Goal: Task Accomplishment & Management: Use online tool/utility

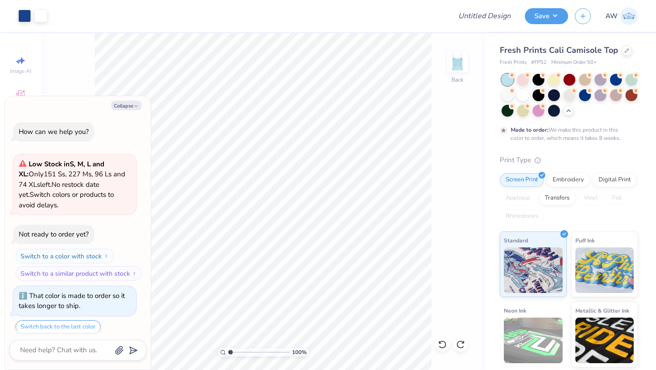
scroll to position [337, 0]
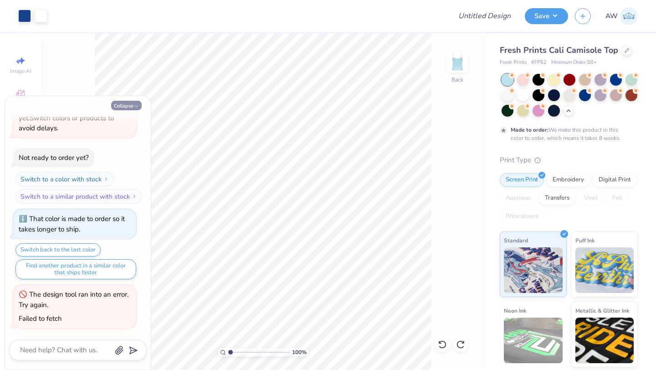
click at [132, 108] on button "Collapse" at bounding box center [126, 106] width 31 height 10
type textarea "x"
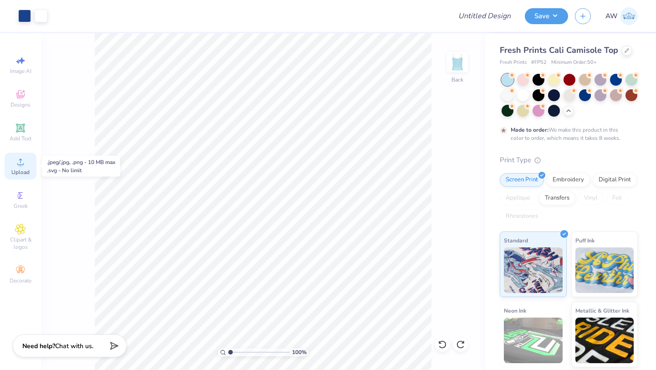
click at [21, 167] on div "Upload" at bounding box center [21, 166] width 32 height 27
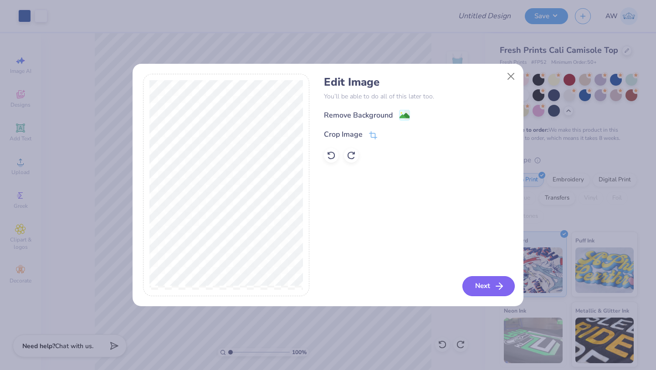
click at [490, 289] on button "Next" at bounding box center [489, 286] width 52 height 20
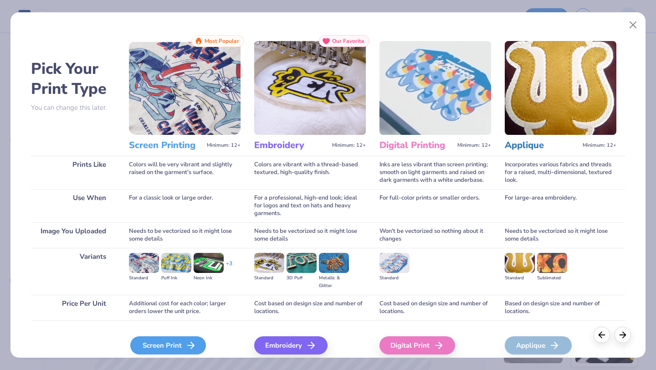
click at [186, 343] on icon at bounding box center [191, 345] width 11 height 11
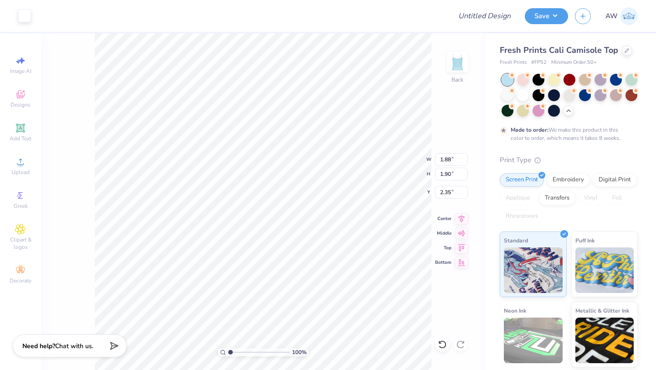
type input "1.88"
type input "1.90"
type input "1.06"
type input "1.52"
type input "1.25"
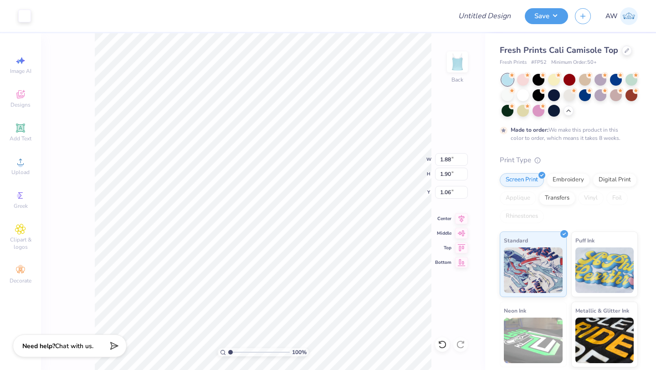
type input "1.71"
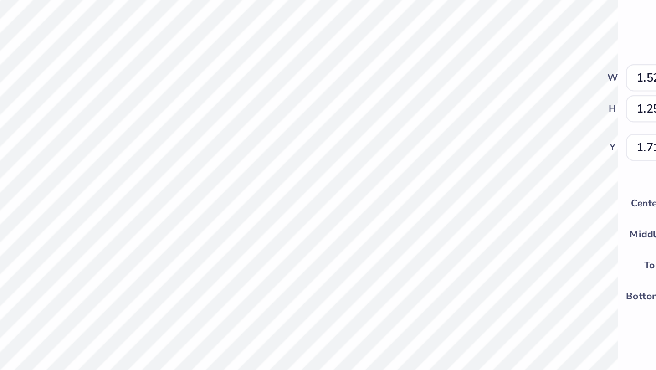
type input "0.56"
type input "0.47"
type input "6.53"
type input "6.40"
type input "0.75"
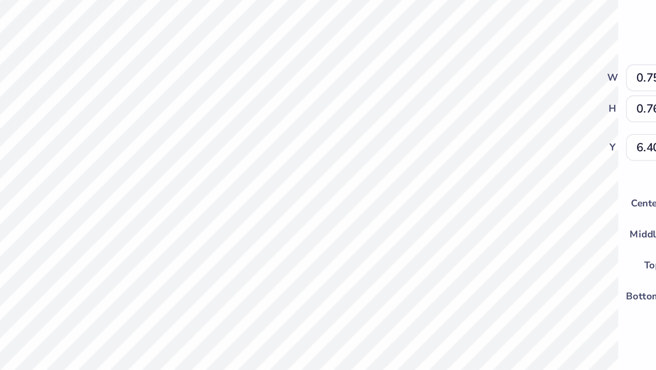
type input "0.76"
type input "6.62"
type input "0.95"
type input "0.96"
type input "6.52"
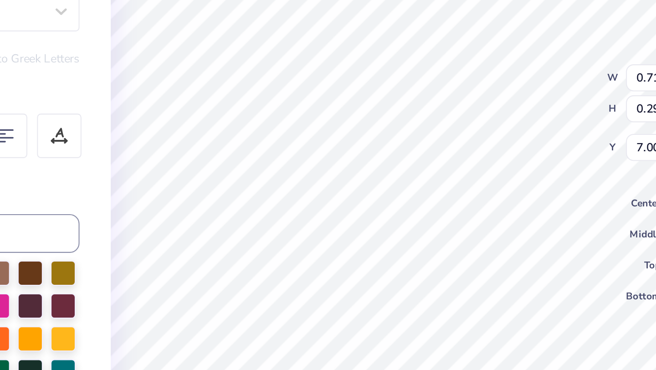
type input "6.71"
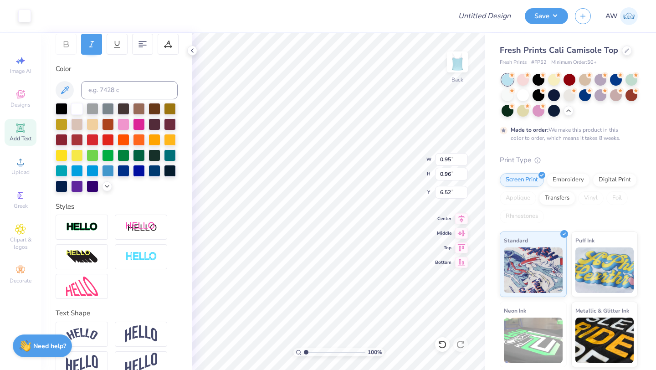
scroll to position [160, 0]
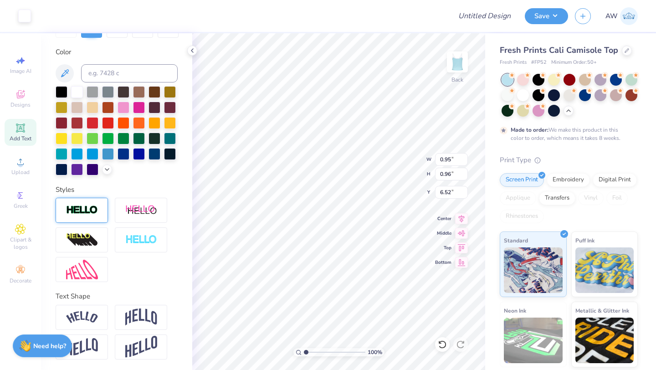
click at [79, 211] on img at bounding box center [82, 210] width 32 height 10
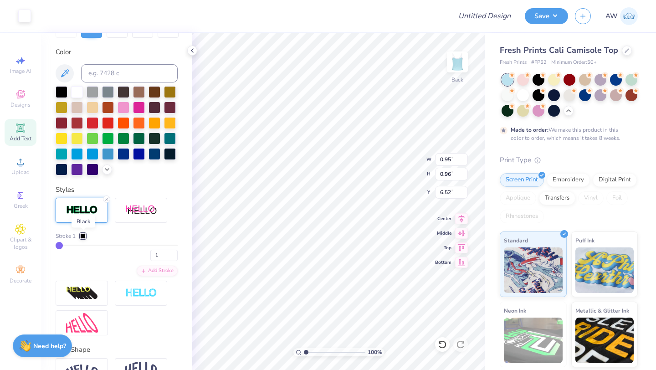
click at [83, 236] on div at bounding box center [82, 235] width 5 height 5
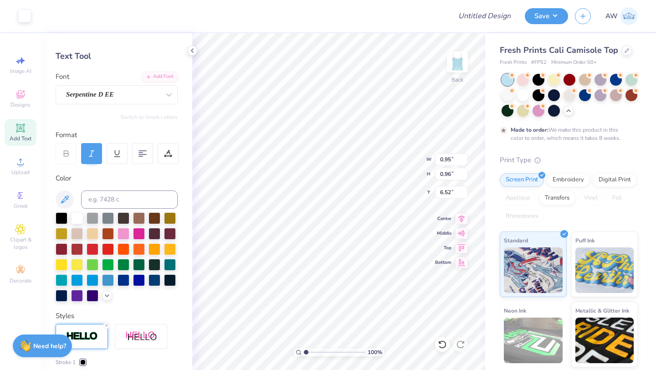
scroll to position [0, 0]
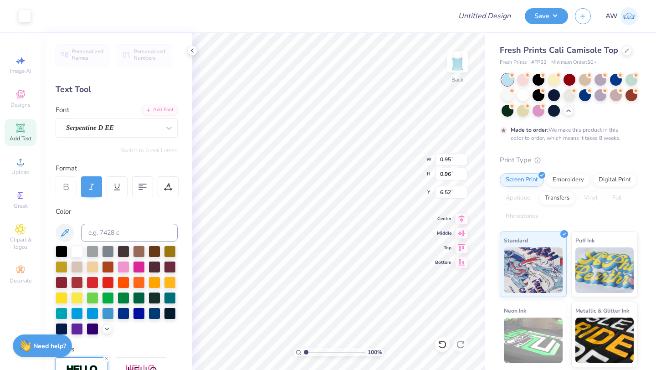
type input "6.56"
type input "1.47"
type input "4.07"
click at [192, 51] on polyline at bounding box center [192, 51] width 2 height 4
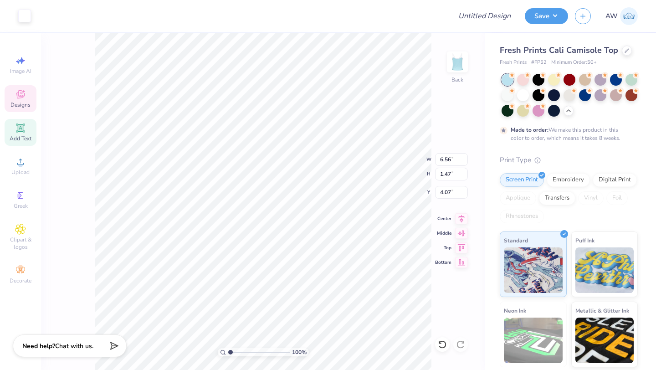
type input "1.31"
type input "0.34"
type input "2.00"
type input "6.56"
type input "1.47"
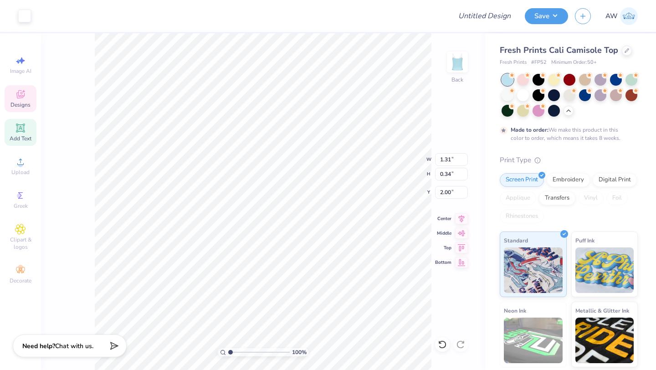
type input "4.07"
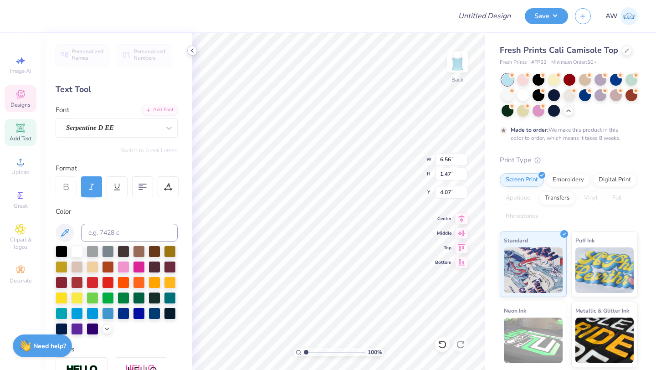
click at [191, 51] on icon at bounding box center [192, 50] width 7 height 7
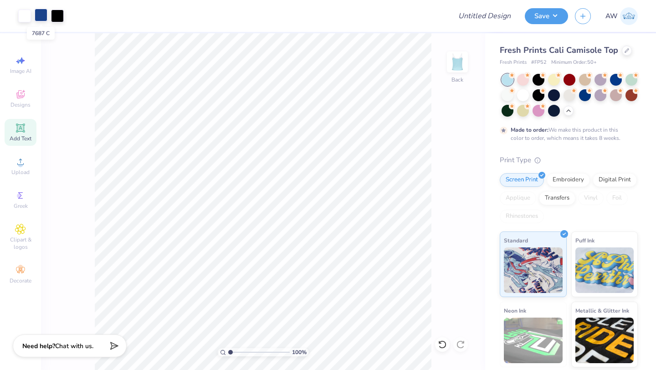
click at [41, 16] on div at bounding box center [41, 15] width 13 height 13
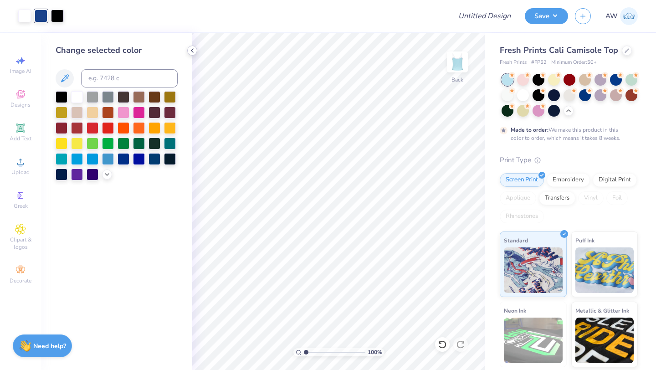
click at [194, 50] on icon at bounding box center [192, 50] width 7 height 7
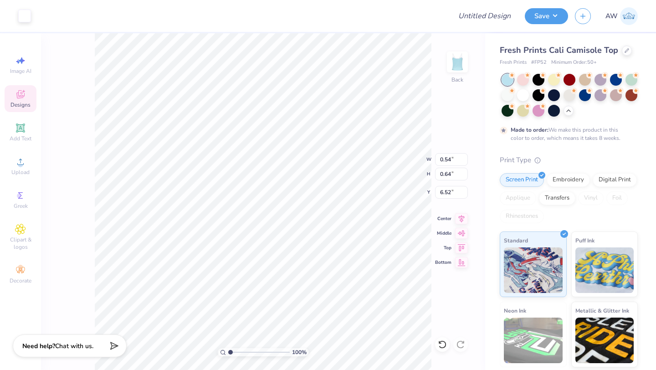
click at [21, 85] on div "Image AI Designs Add Text Upload Greek Clipart & logos Decorate" at bounding box center [21, 170] width 32 height 237
click at [29, 21] on div at bounding box center [24, 15] width 13 height 13
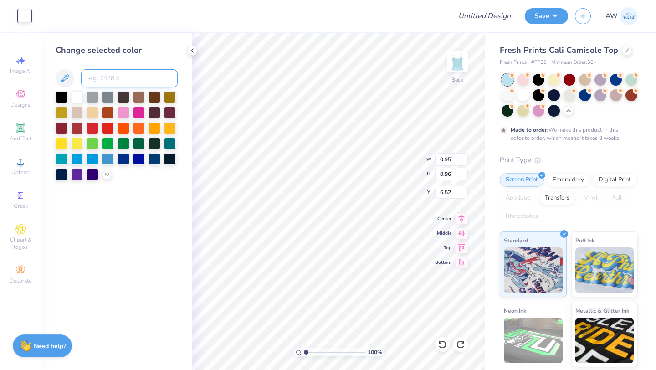
click at [94, 80] on input at bounding box center [129, 78] width 97 height 18
click at [107, 175] on icon at bounding box center [106, 173] width 7 height 7
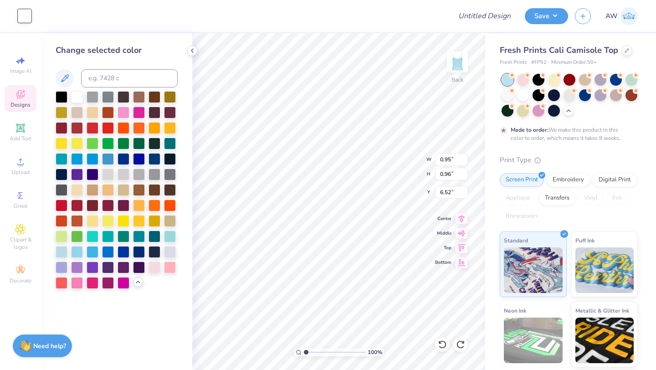
click at [17, 96] on icon at bounding box center [20, 94] width 11 height 11
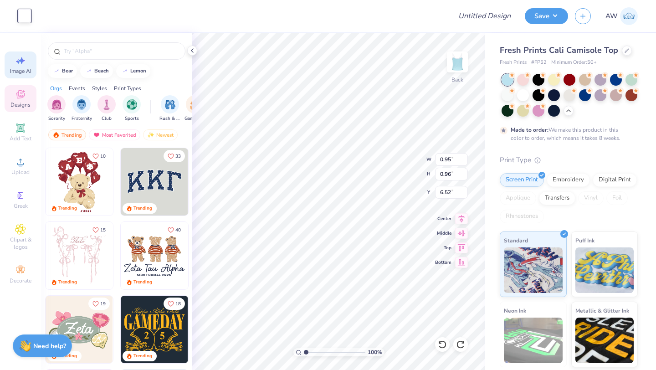
click at [17, 71] on span "Image AI" at bounding box center [20, 70] width 21 height 7
select select "4"
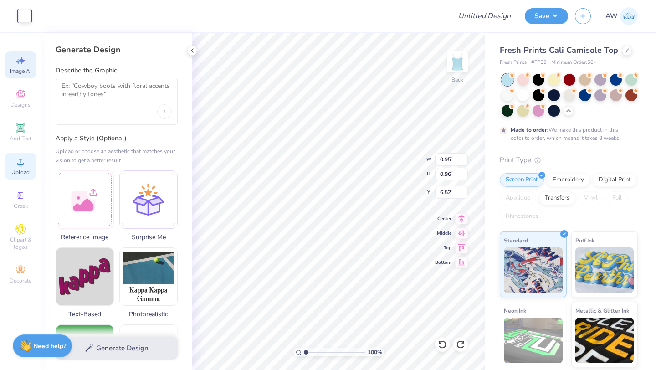
click at [23, 166] on icon at bounding box center [20, 161] width 11 height 11
click at [194, 52] on icon at bounding box center [192, 50] width 7 height 7
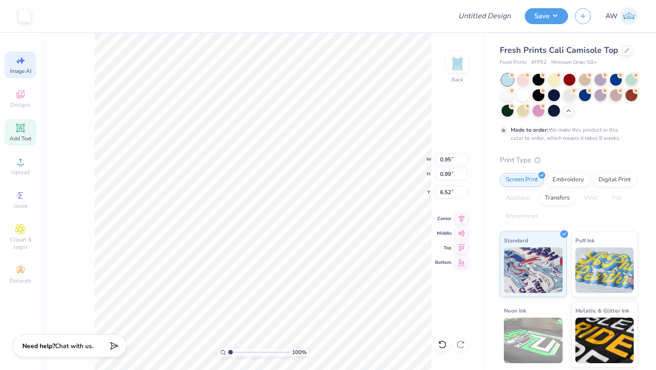
click at [17, 126] on icon at bounding box center [20, 127] width 7 height 7
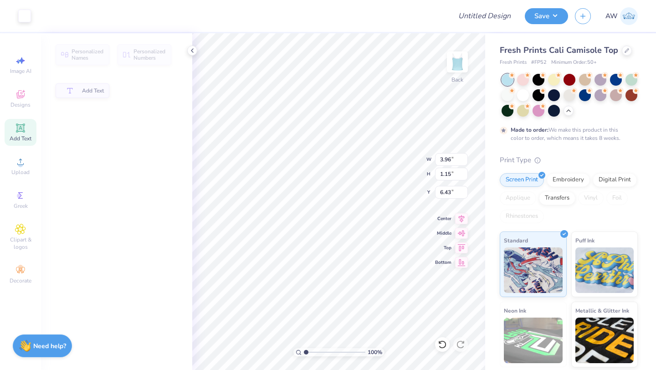
type input "3.96"
type input "1.15"
type input "6.43"
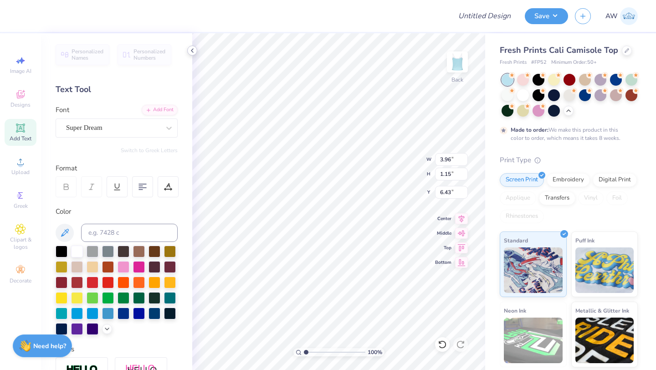
click at [189, 54] on div at bounding box center [192, 51] width 10 height 10
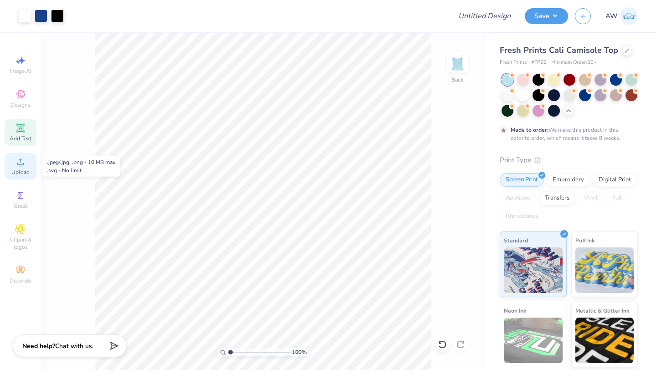
click at [21, 167] on div "Upload" at bounding box center [21, 166] width 32 height 27
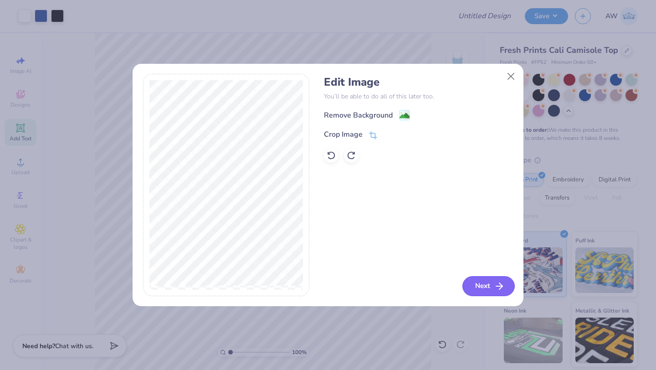
click at [489, 279] on button "Next" at bounding box center [489, 286] width 52 height 20
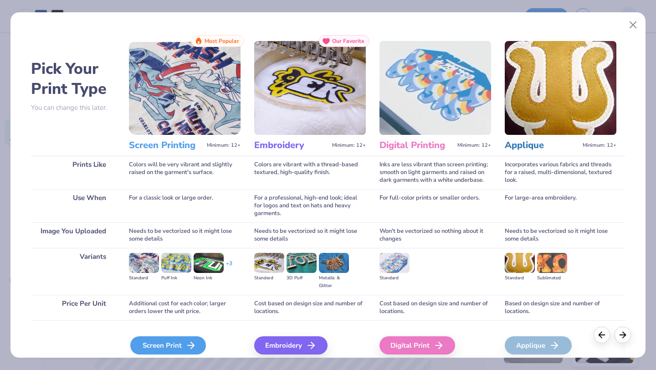
click at [194, 346] on icon at bounding box center [191, 345] width 11 height 11
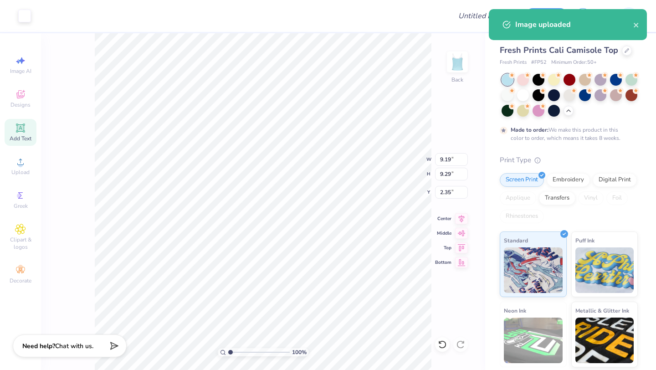
type input "1.50"
type input "1.52"
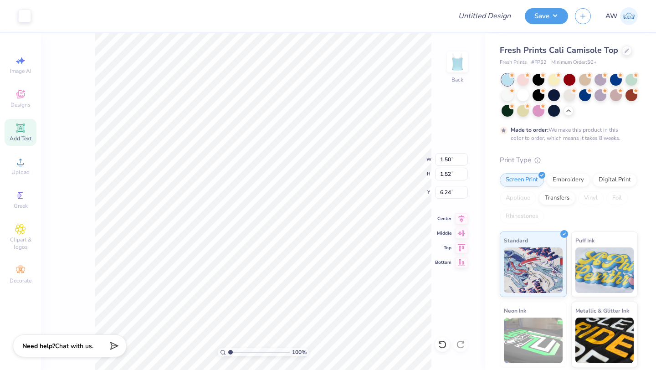
type input "6.24"
type input "0.99"
type input "1.00"
type input "6.50"
click at [24, 12] on div at bounding box center [24, 15] width 13 height 13
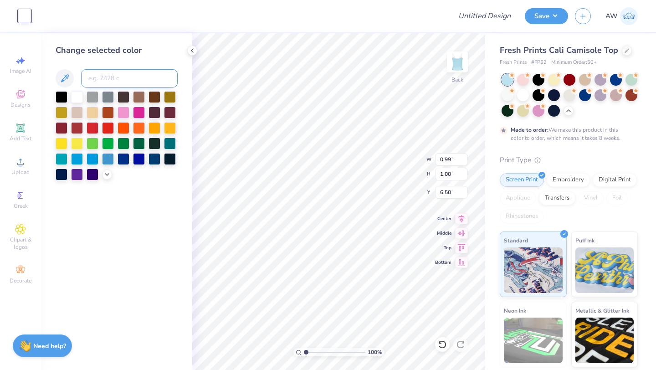
click at [118, 76] on input at bounding box center [129, 78] width 97 height 18
type input "7678"
click at [74, 95] on div at bounding box center [77, 96] width 12 height 12
click at [125, 161] on div at bounding box center [124, 158] width 12 height 12
click at [135, 160] on div at bounding box center [139, 158] width 12 height 12
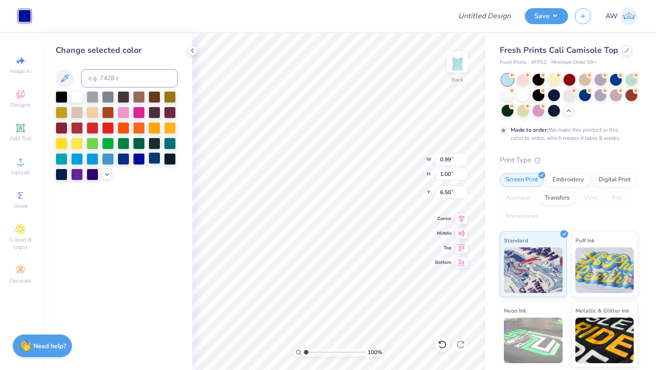
click at [157, 160] on div at bounding box center [155, 158] width 12 height 12
click at [77, 95] on div at bounding box center [77, 96] width 12 height 12
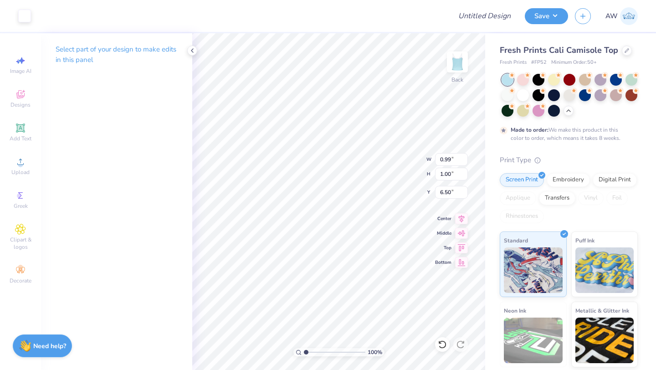
type input "0.85"
type input "0.86"
type input "0.92"
type input "1.17"
type input "1.41"
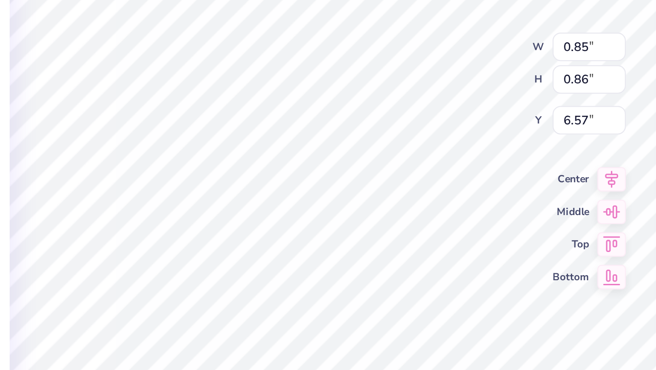
type input "6.57"
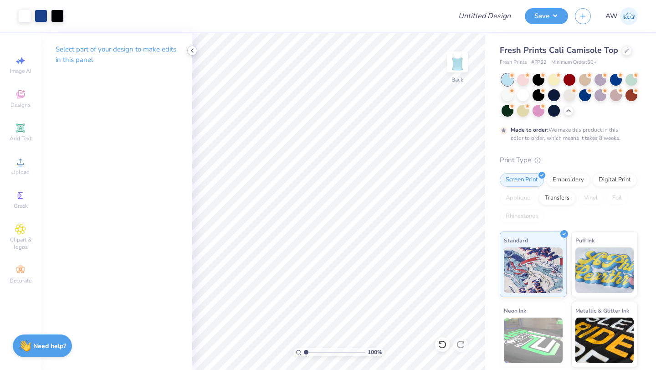
click at [191, 52] on icon at bounding box center [192, 50] width 7 height 7
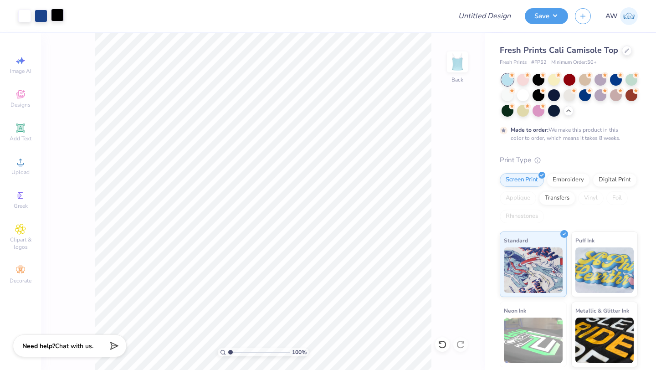
click at [54, 16] on div at bounding box center [57, 15] width 13 height 13
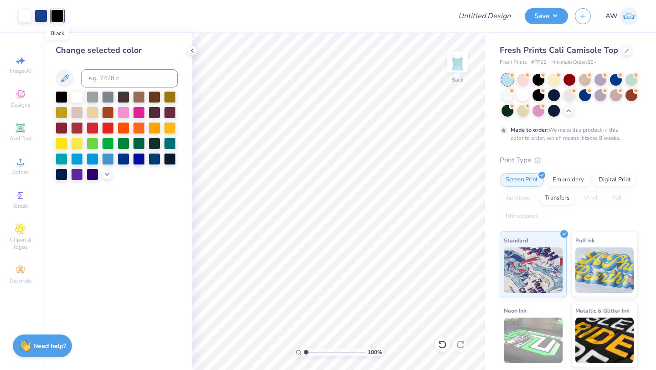
click at [54, 16] on div at bounding box center [57, 16] width 13 height 13
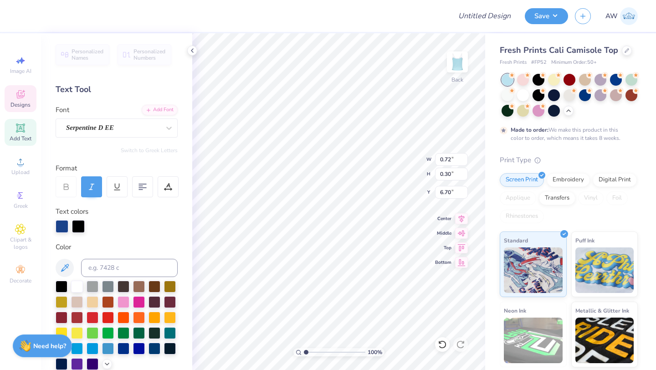
type input "6.70"
type input "0.71"
type input "0.29"
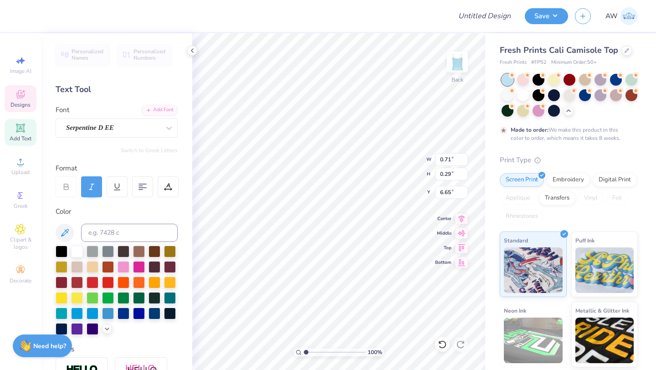
type input "6.71"
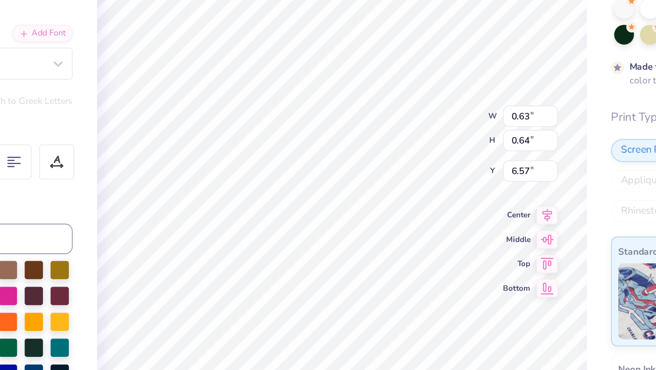
type input "0.63"
type input "0.64"
type input "6.68"
type input "6.53"
type input "0.72"
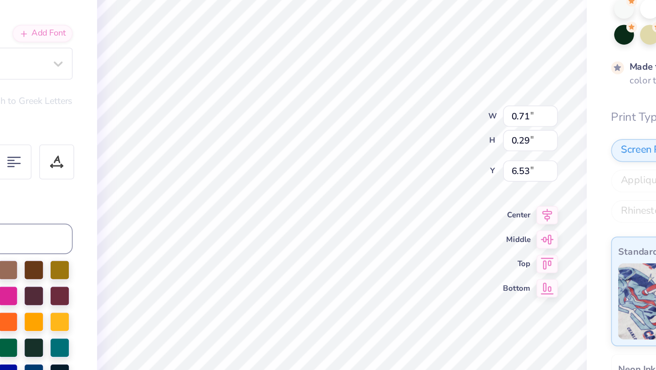
type input "0.30"
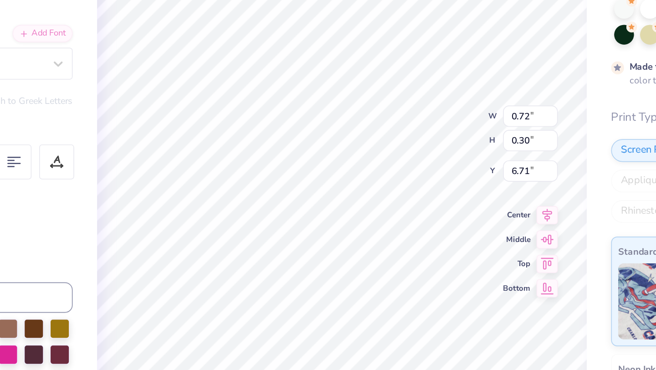
type input "6.53"
type input "0.71"
type input "0.29"
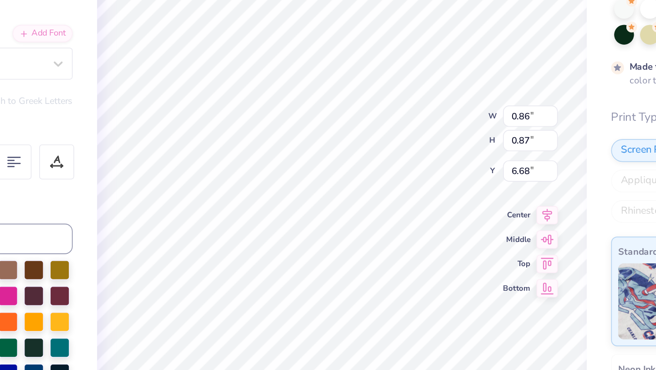
type input "0.86"
type input "0.87"
type input "6.57"
type input "0.85"
type input "0.86"
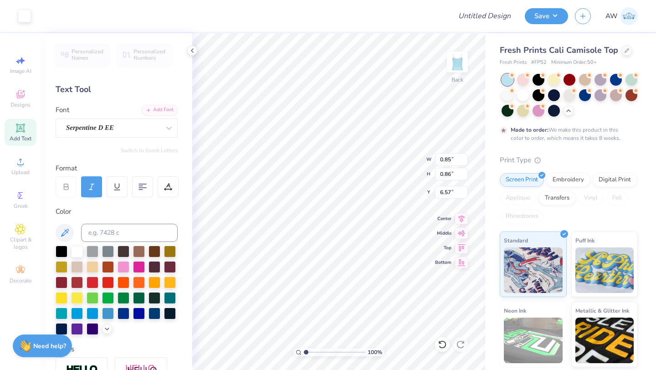
type input "0.85"
type input "1.52"
type input "1.25"
type input "1.71"
click at [443, 343] on icon at bounding box center [442, 344] width 9 height 9
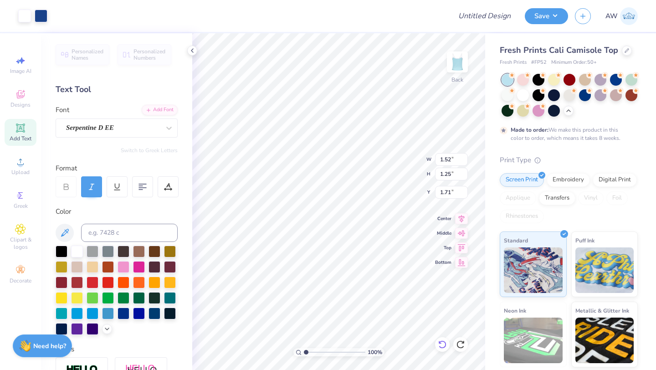
click at [443, 343] on icon at bounding box center [442, 344] width 9 height 9
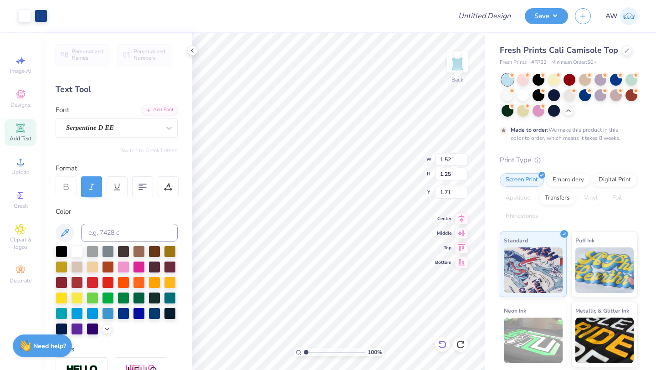
click at [443, 343] on icon at bounding box center [442, 344] width 9 height 9
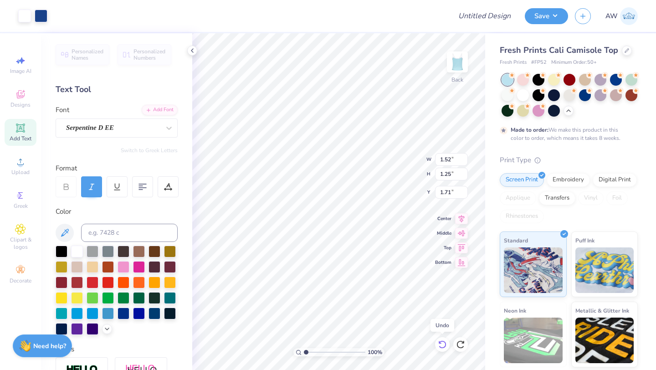
click at [443, 343] on icon at bounding box center [442, 344] width 9 height 9
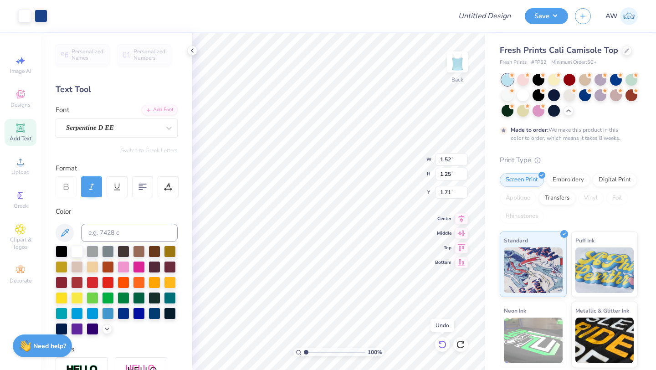
click at [443, 343] on icon at bounding box center [442, 344] width 9 height 9
click at [444, 344] on icon at bounding box center [442, 344] width 9 height 9
type input "9.19"
type input "9.29"
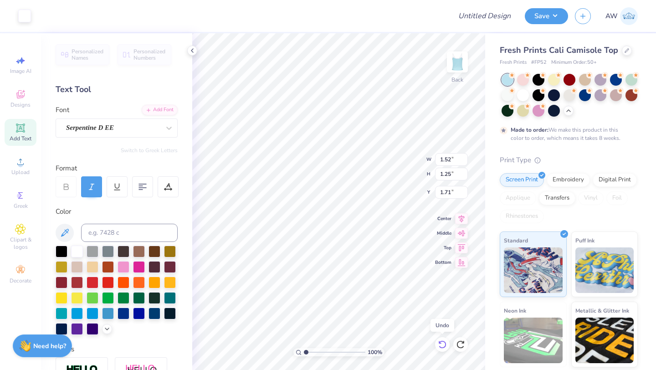
type input "2.35"
click at [445, 345] on icon at bounding box center [442, 344] width 9 height 9
click at [446, 345] on icon at bounding box center [442, 344] width 9 height 9
click at [447, 345] on icon at bounding box center [442, 344] width 9 height 9
click at [448, 345] on div at bounding box center [442, 344] width 15 height 15
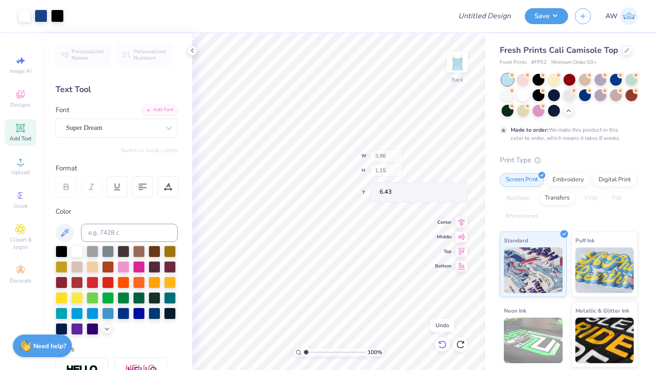
click at [448, 345] on div at bounding box center [442, 344] width 15 height 15
click at [449, 345] on div at bounding box center [442, 344] width 15 height 15
click at [441, 345] on icon at bounding box center [442, 344] width 9 height 9
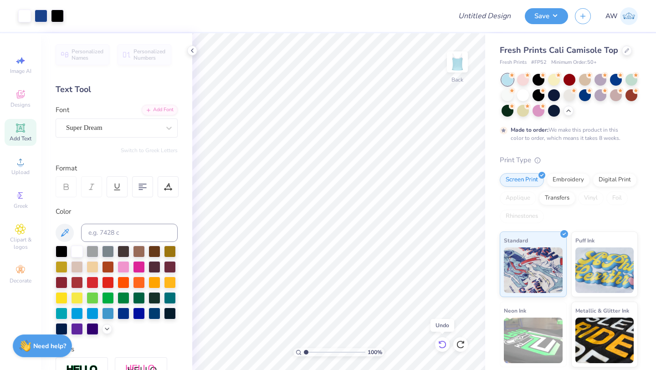
click at [441, 345] on icon at bounding box center [442, 344] width 9 height 9
click at [442, 345] on icon at bounding box center [442, 344] width 9 height 9
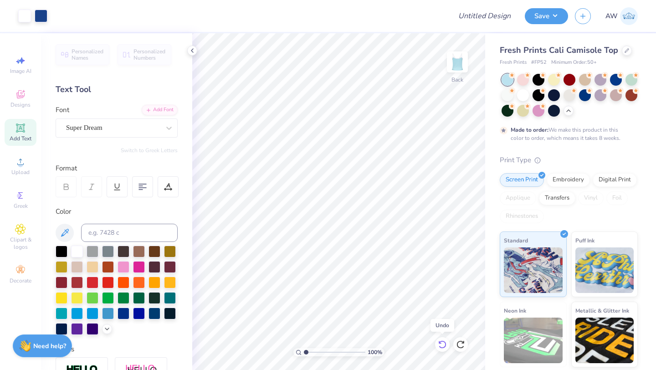
click at [442, 345] on icon at bounding box center [442, 344] width 9 height 9
click at [443, 345] on icon at bounding box center [442, 344] width 9 height 9
click at [444, 345] on icon at bounding box center [442, 344] width 9 height 9
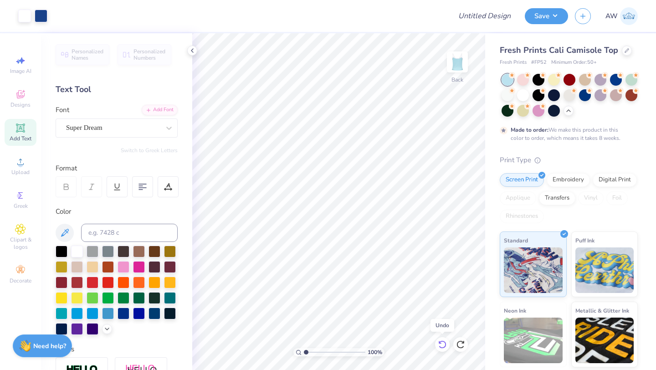
click at [444, 345] on icon at bounding box center [442, 344] width 9 height 9
click at [445, 345] on icon at bounding box center [442, 344] width 9 height 9
type input "0.76"
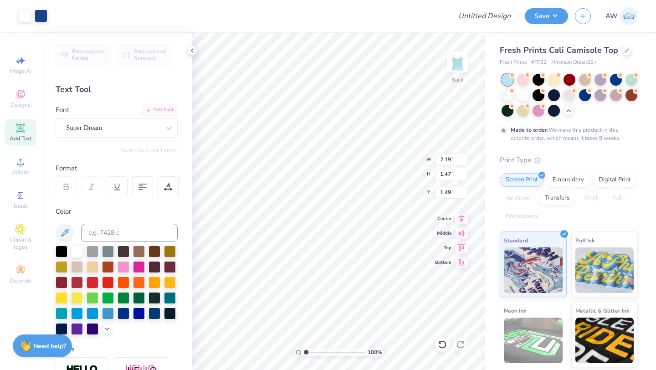
type input "11.36"
type input "1.86"
type input "1.33"
type input "1.35"
type input "1.66"
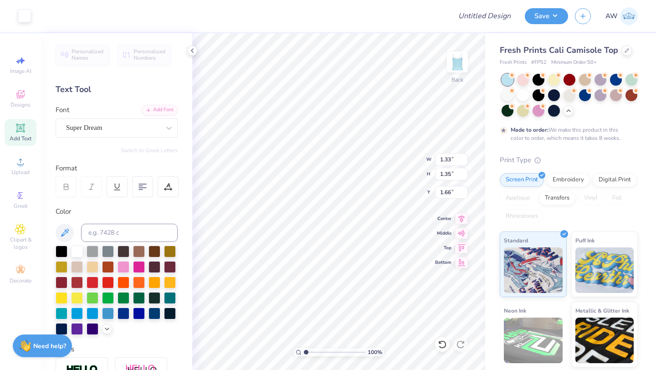
type input "6.56"
type input "1.47"
type input "4.07"
click at [191, 52] on icon at bounding box center [192, 50] width 7 height 7
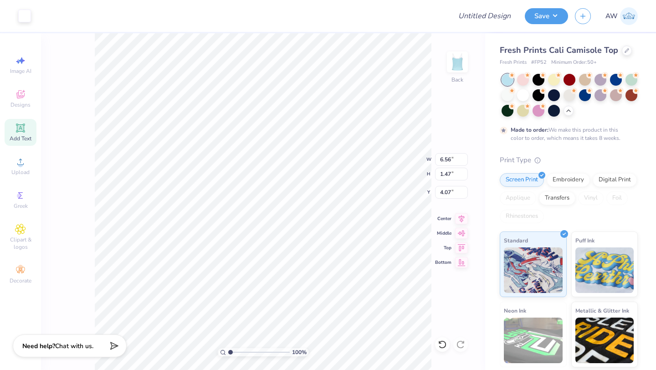
type input "1.33"
type input "1.35"
type input "1.66"
type input "6.56"
type input "1.47"
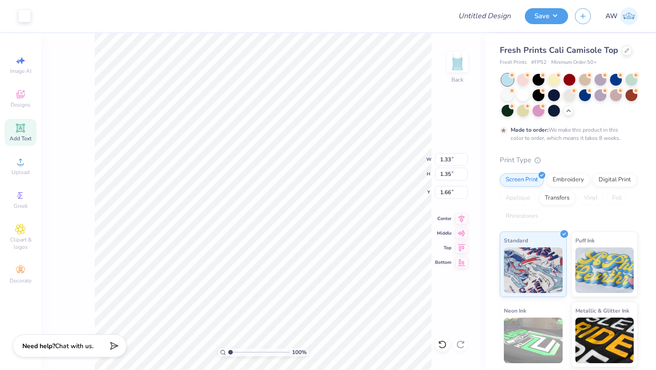
type input "4.07"
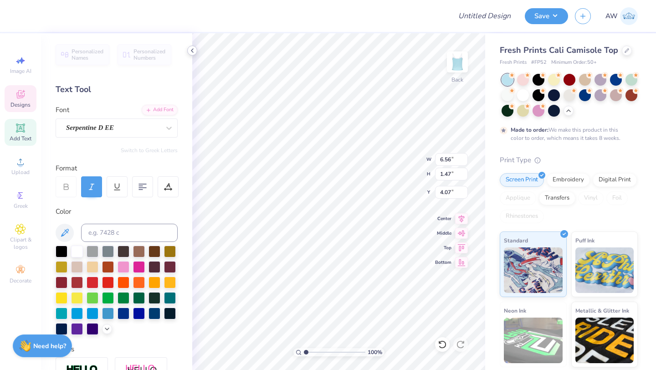
click at [191, 50] on icon at bounding box center [192, 50] width 7 height 7
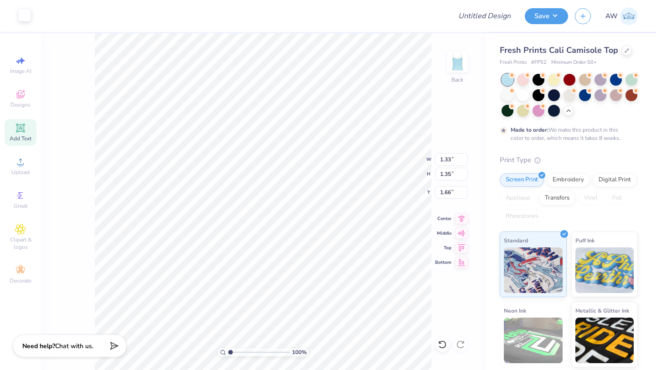
click at [24, 15] on div at bounding box center [24, 15] width 13 height 13
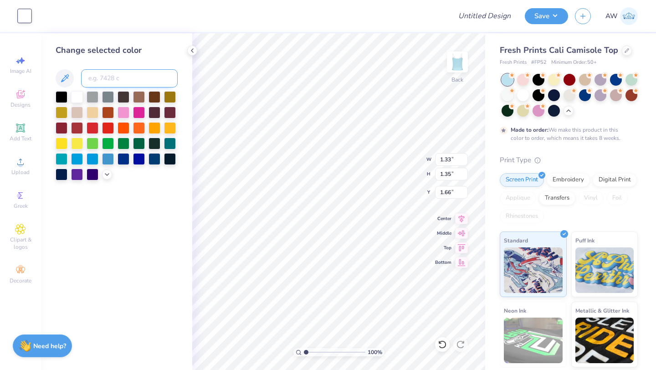
click at [114, 84] on input at bounding box center [129, 78] width 97 height 18
type input "7687"
type input "1.50"
type input "1.52"
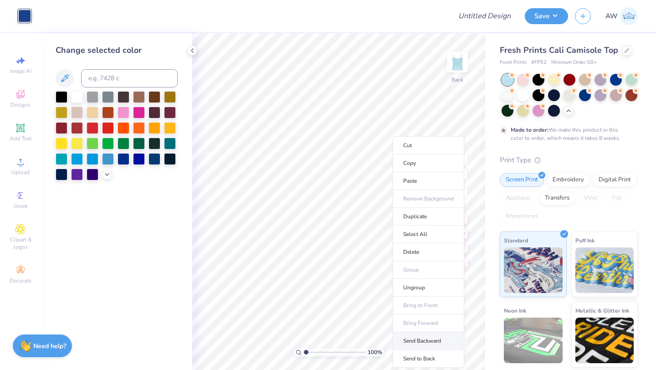
click at [421, 344] on li "Send Backward" at bounding box center [429, 341] width 72 height 18
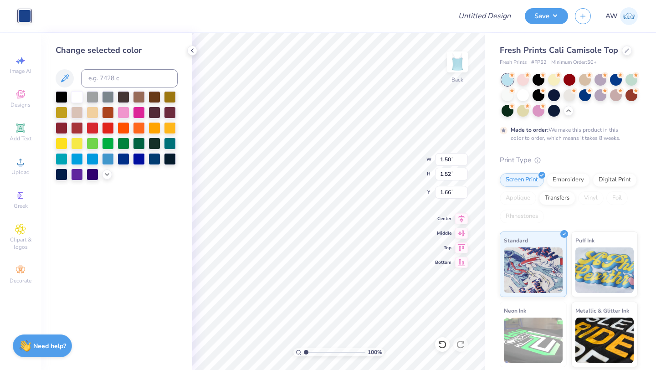
type input "1.33"
type input "1.35"
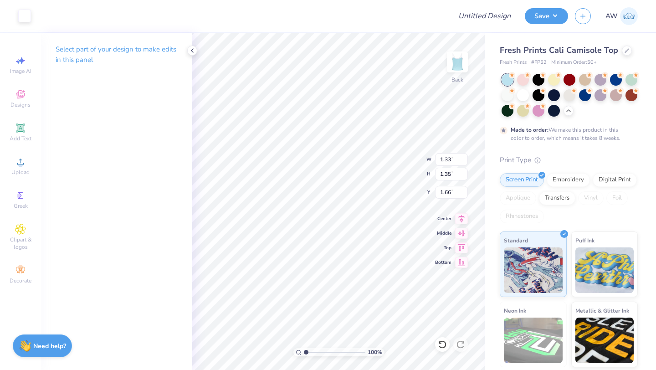
click at [64, 56] on p "Select part of your design to make edits in this panel" at bounding box center [117, 54] width 122 height 21
click at [109, 110] on div "Select part of your design to make edits in this panel" at bounding box center [116, 201] width 151 height 337
click at [20, 96] on icon at bounding box center [20, 94] width 8 height 8
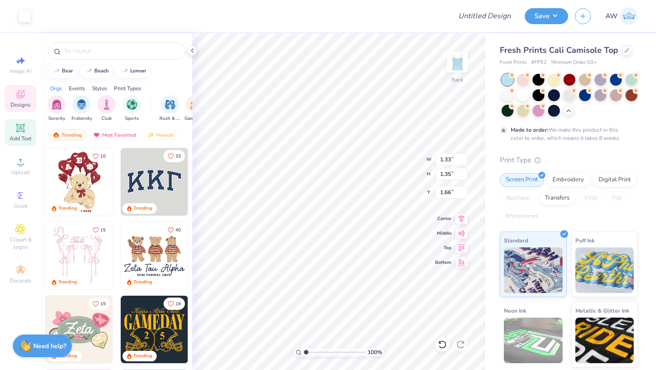
click at [21, 132] on icon at bounding box center [20, 128] width 11 height 11
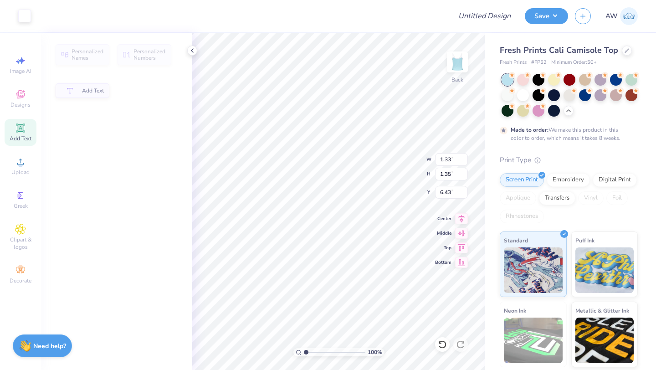
type input "3.96"
type input "1.15"
type input "6.43"
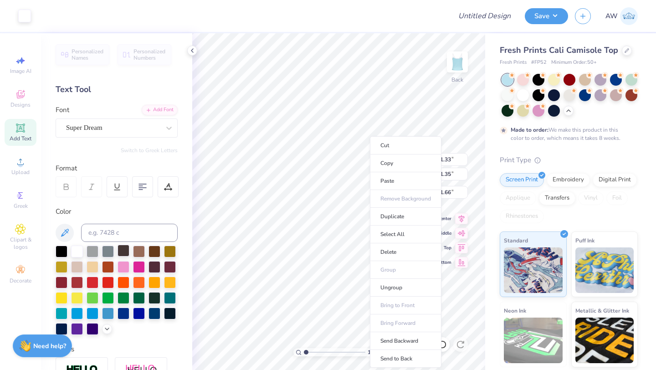
scroll to position [160, 0]
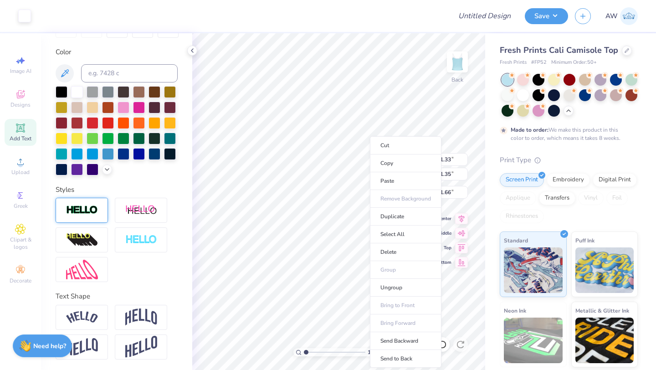
click at [93, 215] on img at bounding box center [82, 210] width 32 height 10
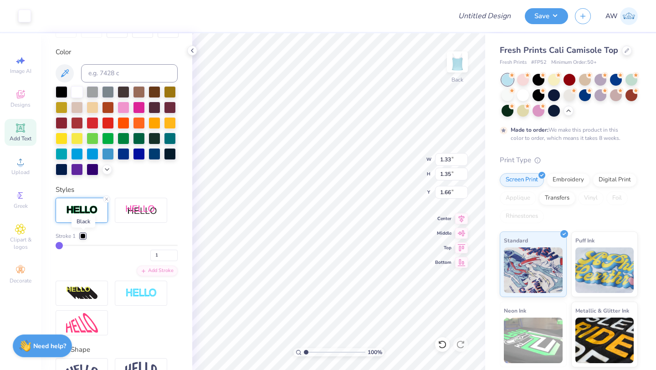
click at [83, 234] on div at bounding box center [82, 235] width 5 height 5
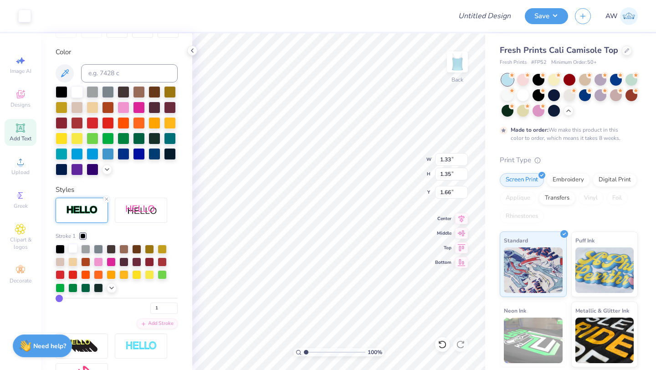
click at [75, 248] on div at bounding box center [72, 248] width 9 height 9
click at [167, 305] on input "1" at bounding box center [163, 308] width 27 height 11
click at [191, 314] on div "Personalized Names Personalized Numbers Text Tool Add Font Font Super Dream Swi…" at bounding box center [116, 201] width 151 height 337
type input "1.32"
type input "1.50"
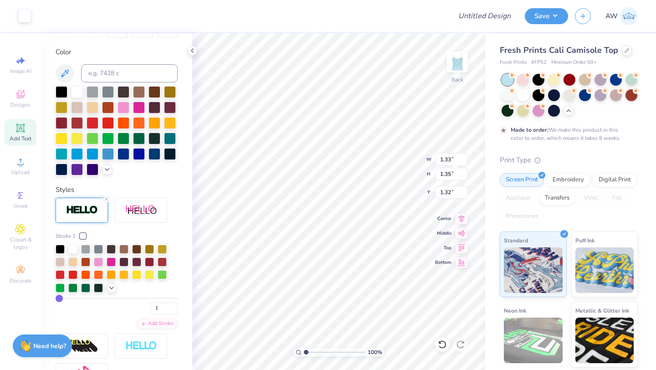
type input "1.52"
type input "1.57"
type input "1.33"
type input "1.35"
type input "1.32"
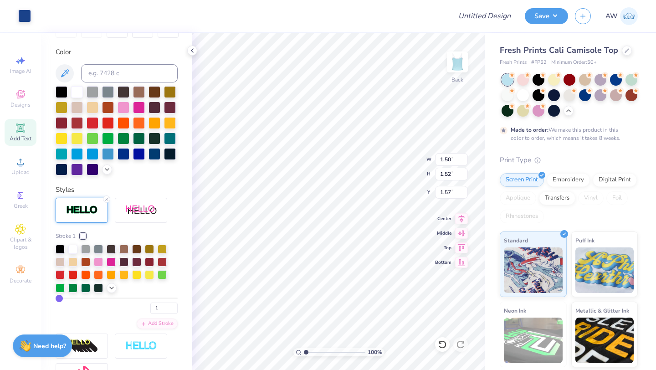
type input "1.37"
type input "1.38"
type input "1.33"
type input "1.35"
type input "1.32"
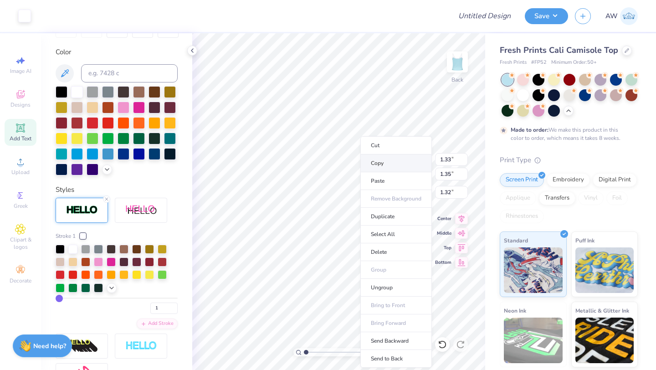
click at [392, 163] on li "Copy" at bounding box center [397, 164] width 72 height 18
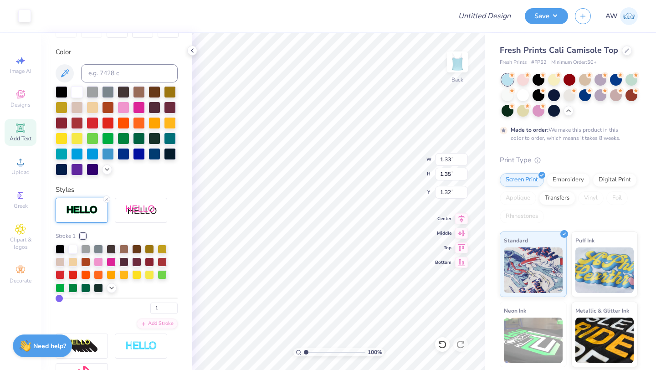
type input "1.37"
type input "1.38"
type input "1.64"
type input "1.33"
type input "1.35"
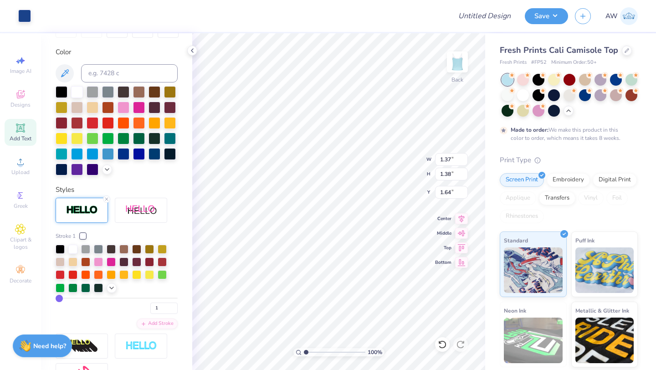
type input "1.32"
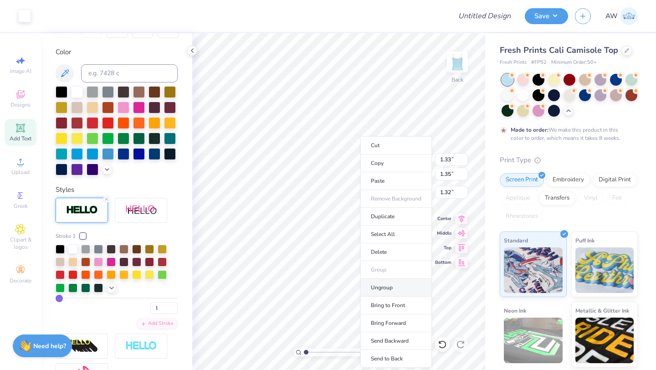
click at [386, 287] on li "Ungroup" at bounding box center [397, 288] width 72 height 18
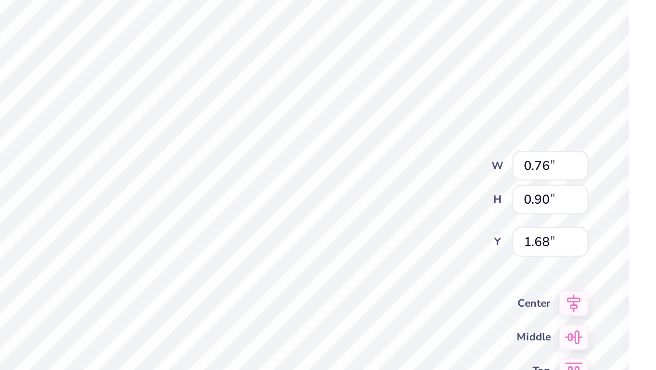
type input "1.68"
type input "0.66"
type input "0.78"
type input "1.80"
type input "7.47"
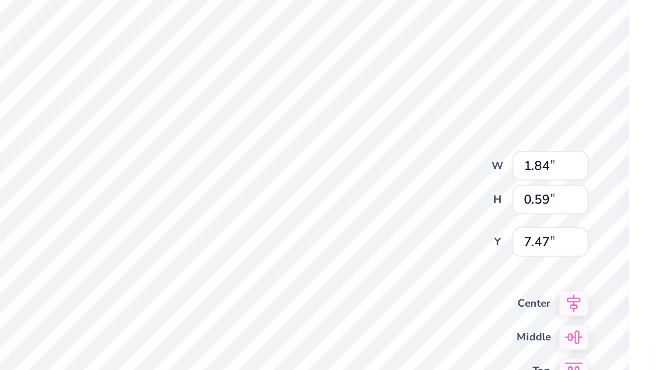
type input "0.66"
type input "0.78"
type input "1.80"
type input "7.26"
type input "1.64"
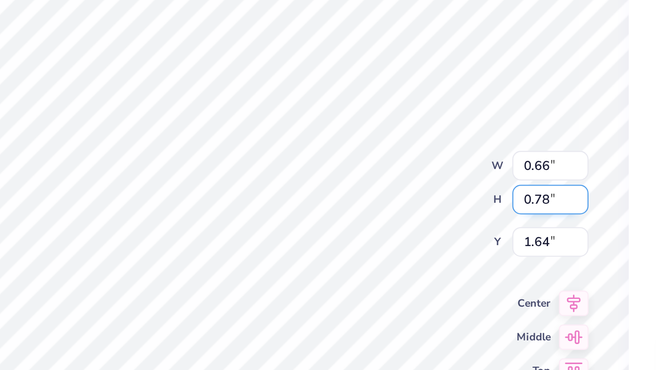
click at [452, 175] on input "0.78" at bounding box center [451, 174] width 33 height 13
click at [465, 177] on input "0.77" at bounding box center [451, 174] width 33 height 13
click at [465, 177] on input "0.76" at bounding box center [451, 174] width 33 height 13
click at [465, 177] on input "0.75" at bounding box center [451, 174] width 33 height 13
type input "0.74"
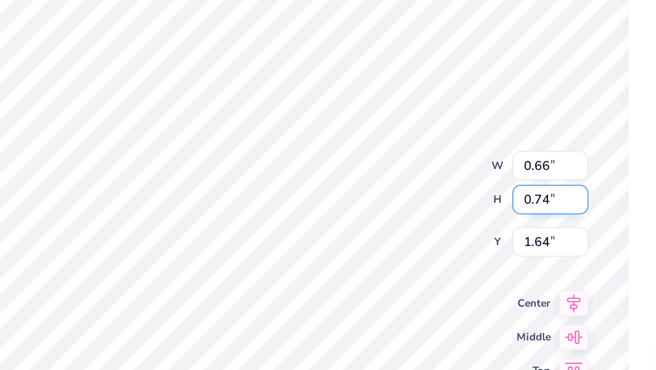
click at [465, 177] on input "0.74" at bounding box center [451, 174] width 33 height 13
click at [464, 176] on input "0.77" at bounding box center [451, 174] width 33 height 13
click at [464, 176] on input "0.76" at bounding box center [451, 174] width 33 height 13
click at [464, 176] on input "0.75" at bounding box center [451, 174] width 33 height 13
type input "0.74"
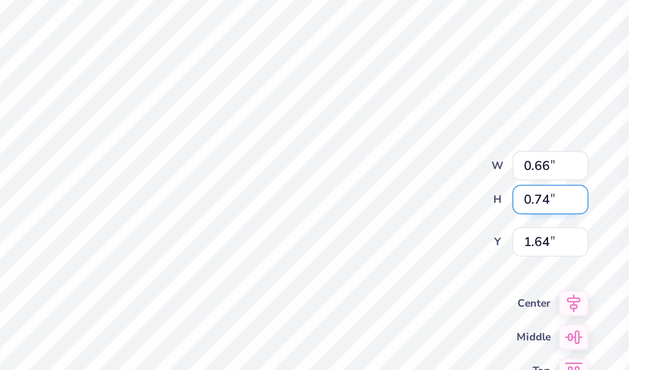
click at [464, 176] on input "0.74" at bounding box center [451, 174] width 33 height 13
type input "0.62"
type input "1.66"
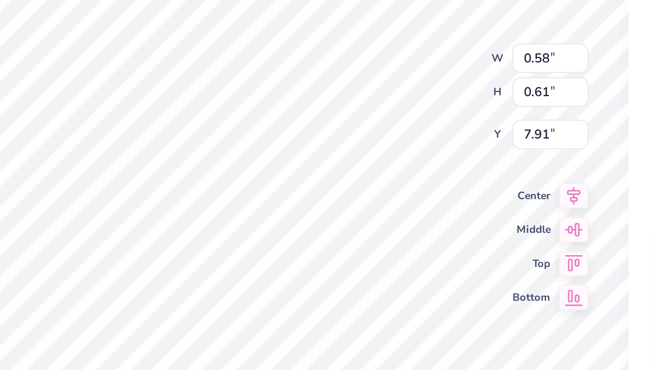
type input "4.19"
type input "0.47"
type input "0.49"
type input "2.50"
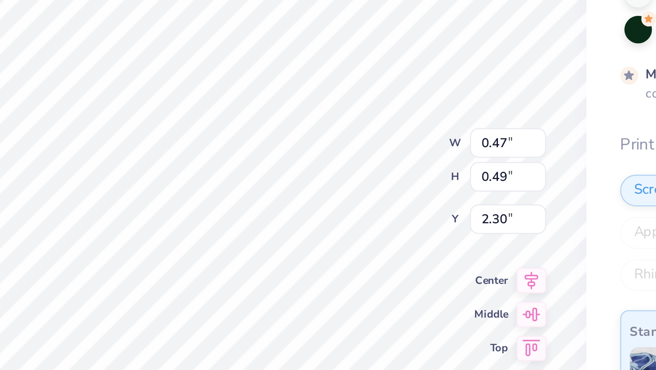
type input "2.25"
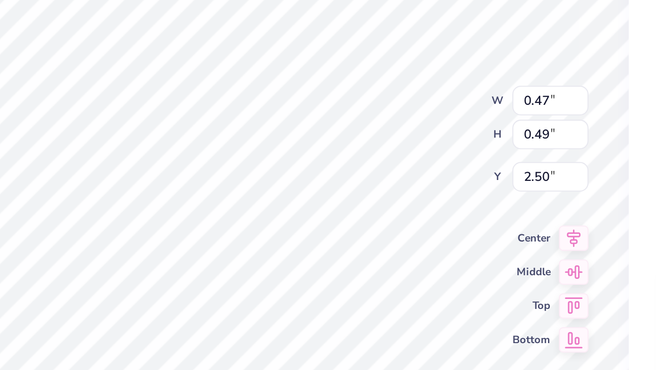
type input "2.50"
click at [402, 173] on div "100 % Back W 0.47 0.47 " H 0.49 0.49 " Y 2.50 2.50 " Center Middle Top Bottom" at bounding box center [338, 201] width 293 height 337
type input "2.25"
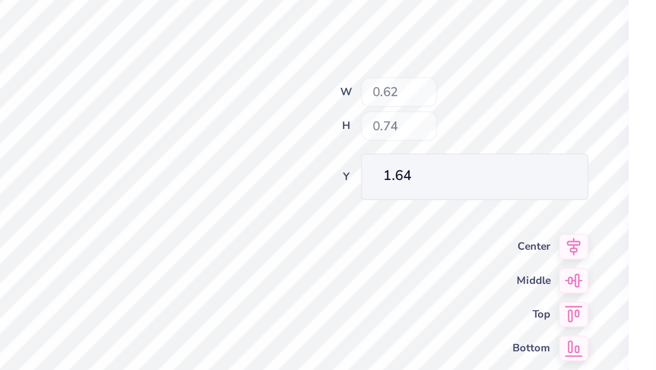
type input "1.64"
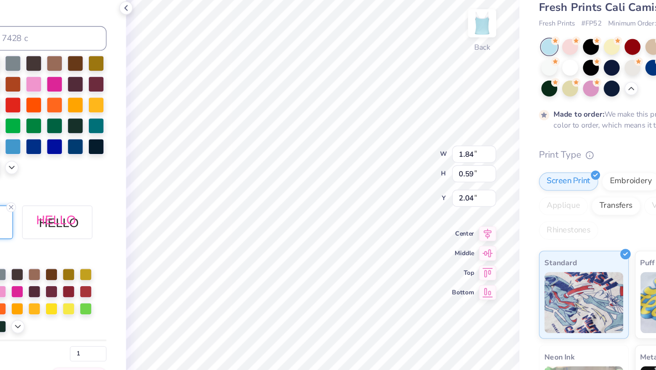
type input "2.04"
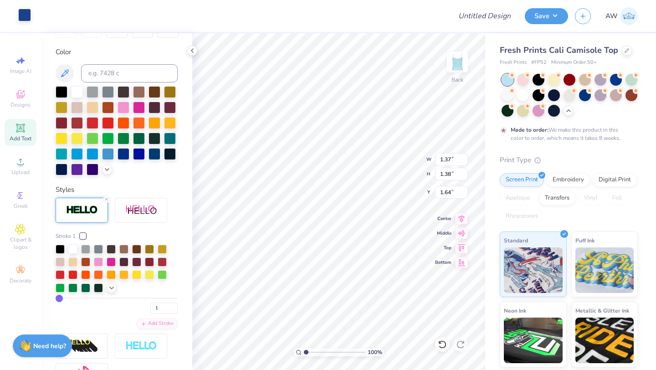
click at [21, 16] on div at bounding box center [24, 15] width 13 height 13
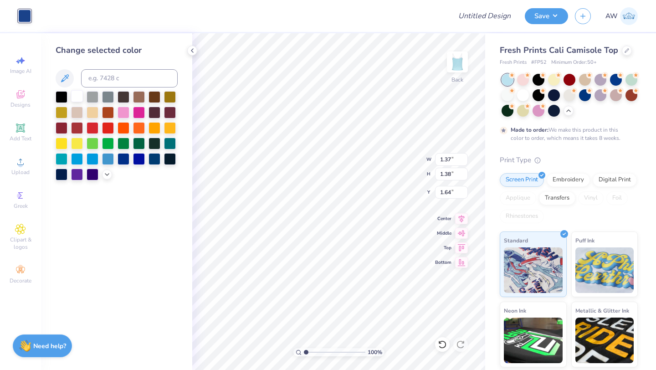
click at [80, 97] on div at bounding box center [77, 96] width 12 height 12
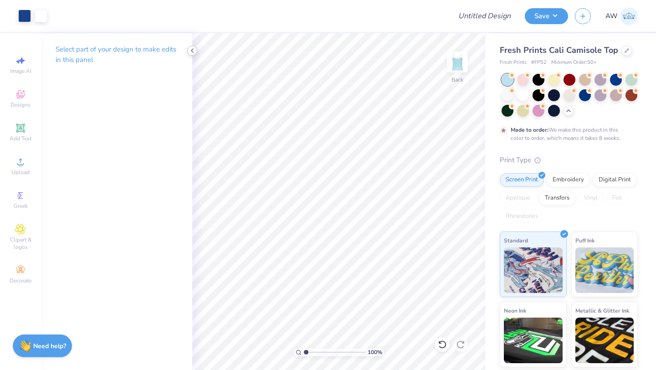
click at [192, 52] on icon at bounding box center [192, 50] width 7 height 7
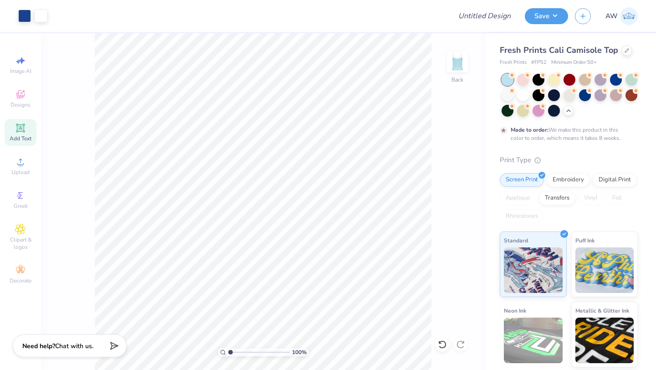
click at [26, 130] on div "Add Text" at bounding box center [21, 132] width 32 height 27
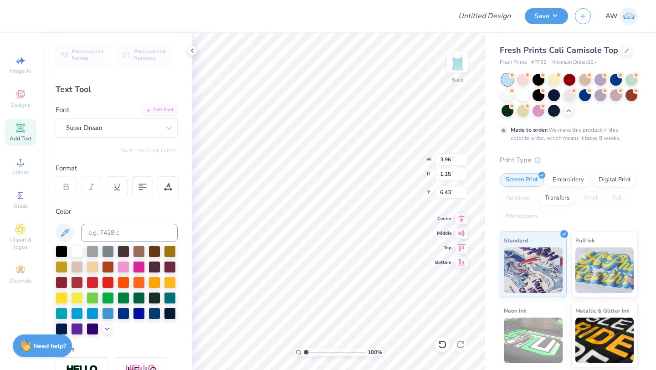
type input "9.00"
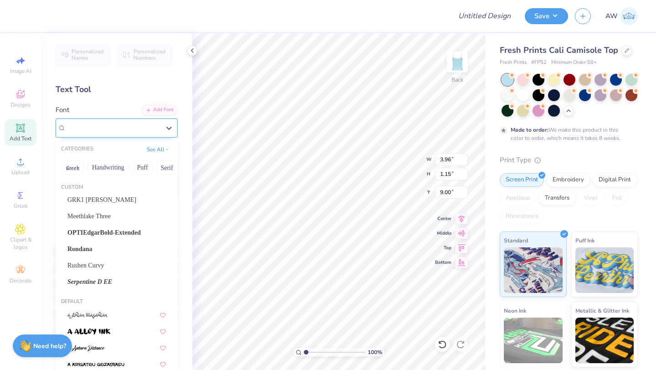
click at [124, 126] on div "Super Dream" at bounding box center [113, 128] width 96 height 14
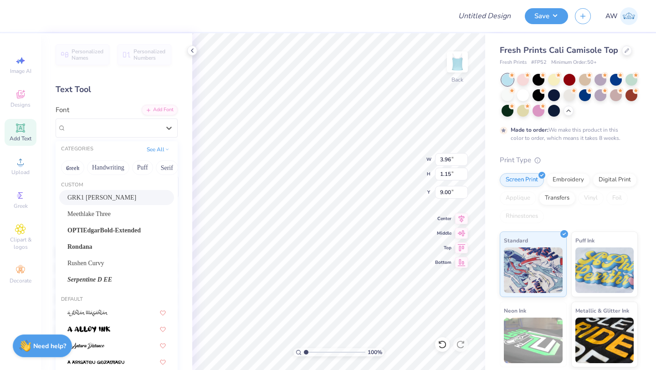
scroll to position [0, 0]
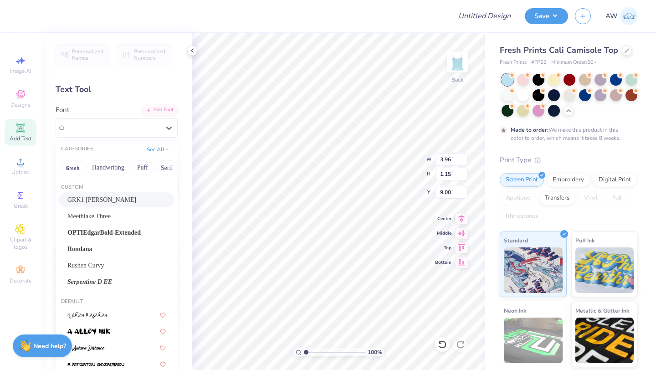
click at [127, 196] on div "GRK1 [PERSON_NAME]" at bounding box center [116, 200] width 98 height 10
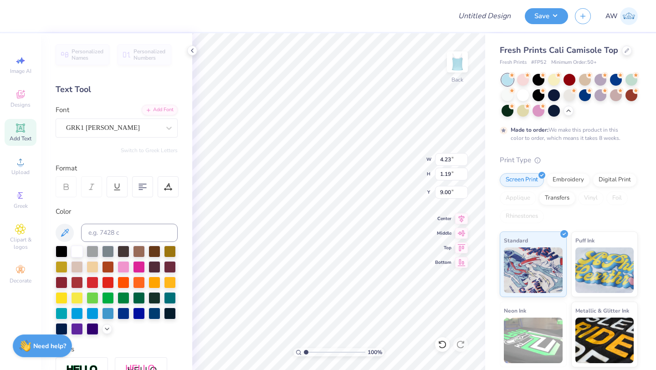
type input "4.23"
type input "1.19"
type input "8.98"
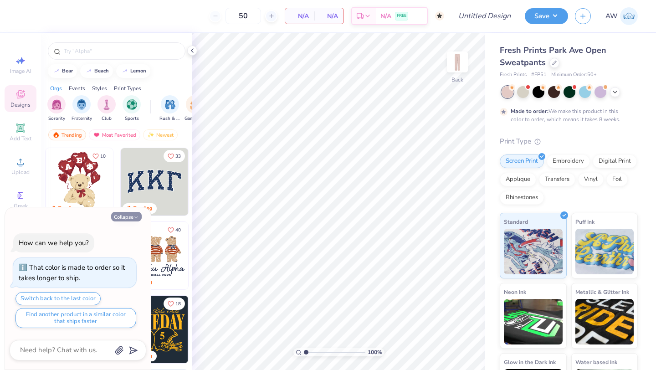
click at [135, 215] on icon "button" at bounding box center [136, 217] width 5 height 5
type textarea "x"
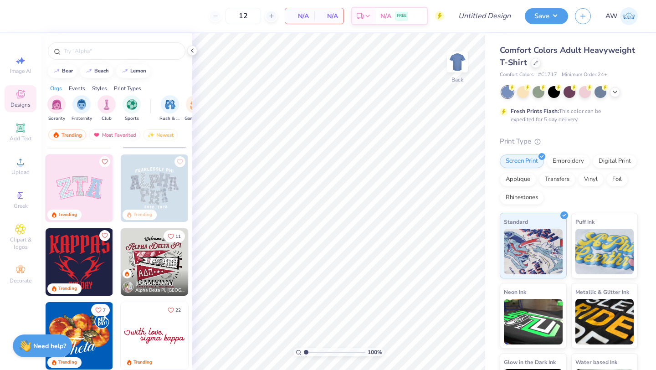
scroll to position [216, 0]
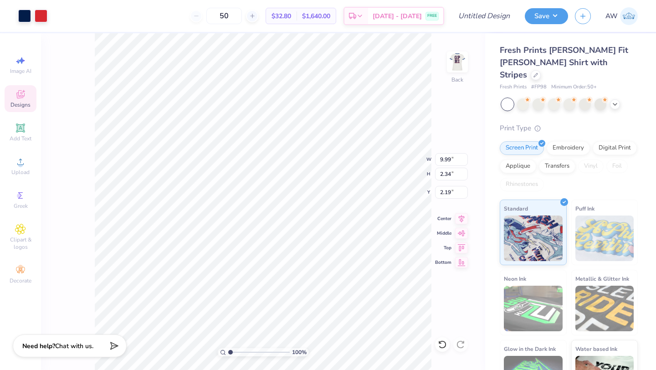
type input "2.20"
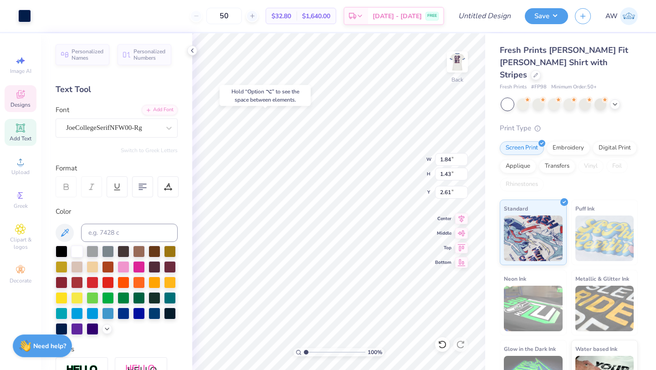
type input "2.61"
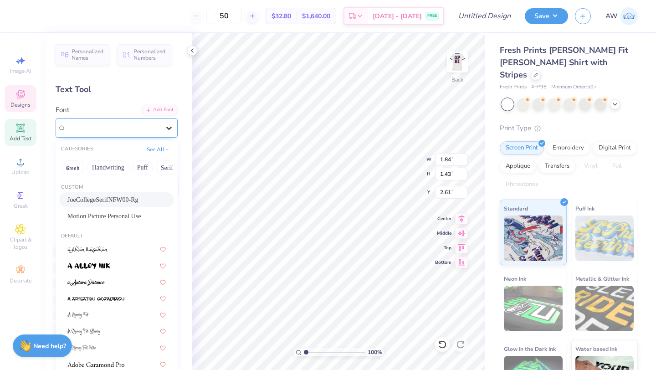
click at [166, 129] on icon at bounding box center [169, 128] width 9 height 9
drag, startPoint x: 164, startPoint y: 200, endPoint x: 55, endPoint y: 196, distance: 109.4
click at [55, 196] on div "Personalized Names Personalized Numbers Text Tool Add Font Font option JoeColle…" at bounding box center [116, 201] width 151 height 337
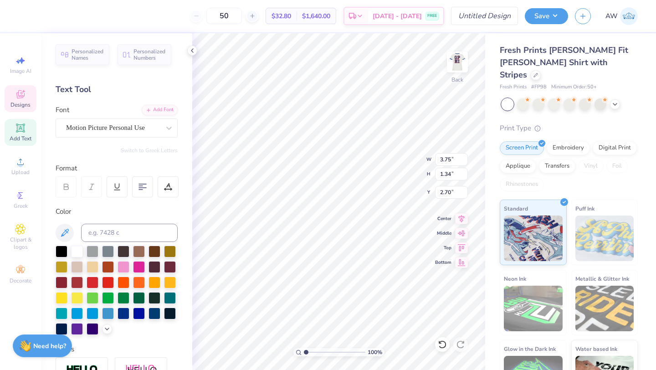
scroll to position [0, 1]
type textarea "Assorted Aces"
click at [550, 98] on div at bounding box center [554, 104] width 12 height 12
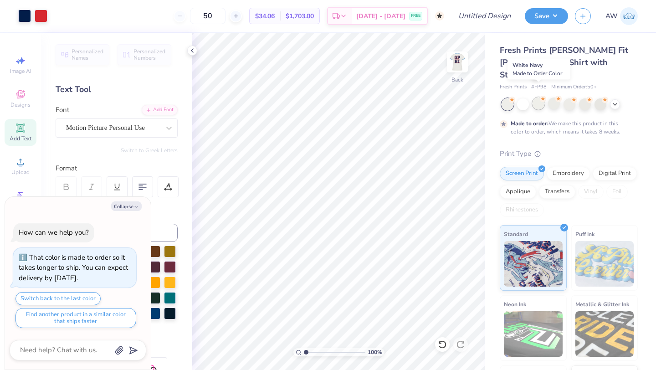
click at [540, 98] on div at bounding box center [539, 104] width 12 height 12
click at [518, 98] on div at bounding box center [523, 104] width 12 height 12
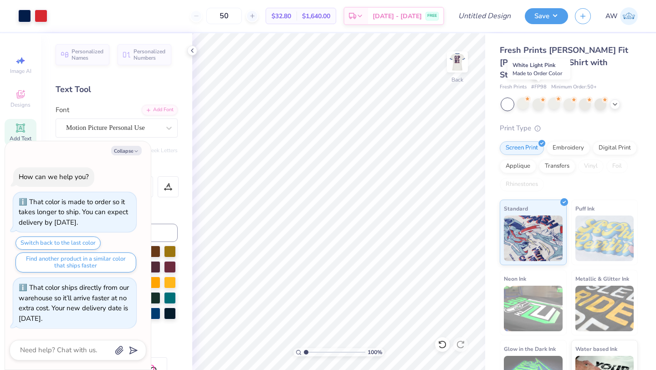
click at [545, 98] on div at bounding box center [570, 104] width 136 height 12
click at [616, 100] on icon at bounding box center [615, 103] width 7 height 7
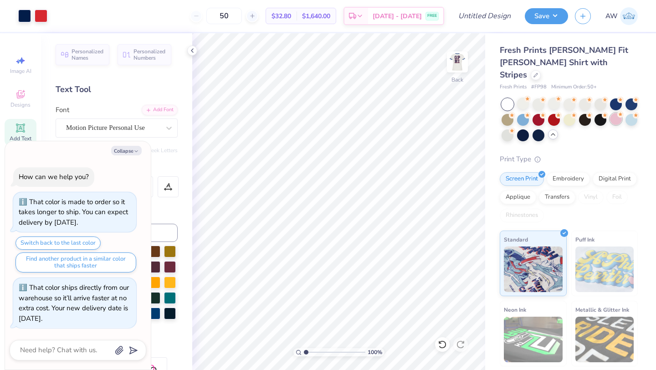
click at [612, 113] on div at bounding box center [616, 119] width 12 height 12
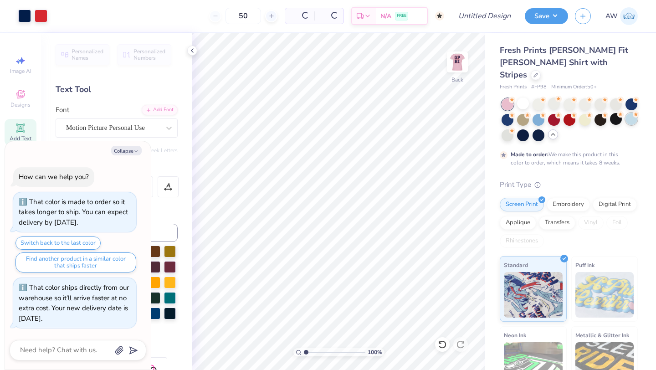
scroll to position [41, 0]
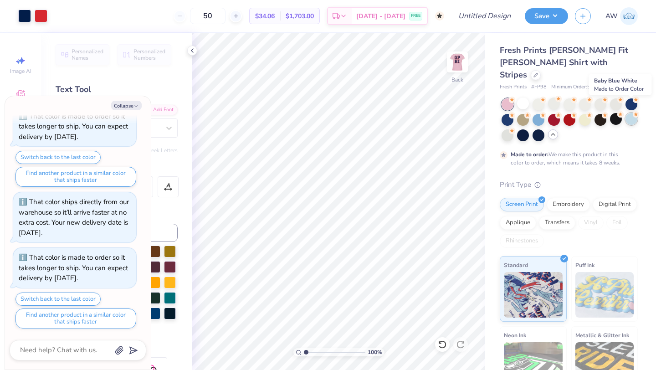
click at [632, 113] on div at bounding box center [632, 119] width 12 height 12
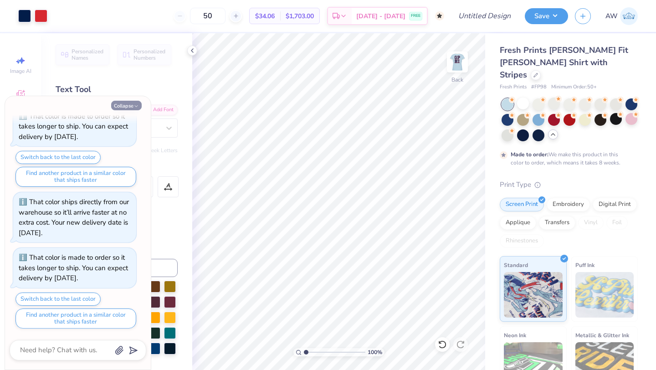
click at [134, 109] on button "Collapse" at bounding box center [126, 106] width 31 height 10
type textarea "x"
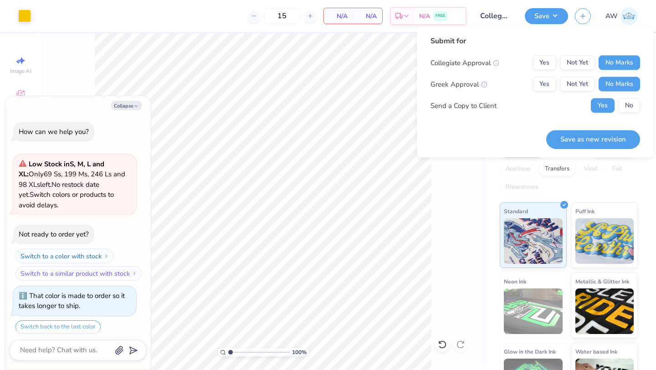
scroll to position [1675, 0]
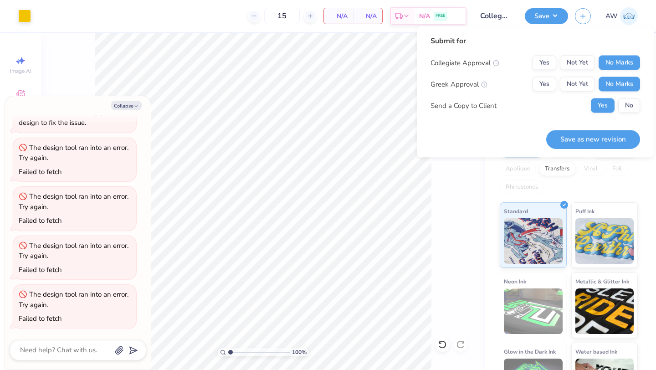
type textarea "x"
